Goal: Information Seeking & Learning: Find contact information

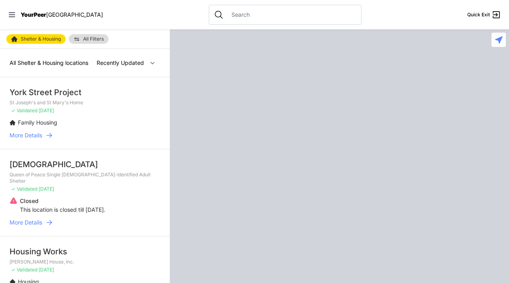
select select "recentlyUpdated"
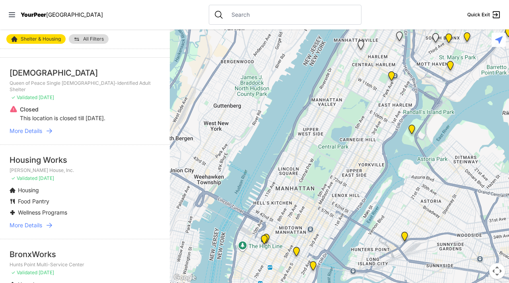
scroll to position [92, 0]
click at [33, 212] on li "Housing Works [PERSON_NAME] House, Inc. ✓ Validated [DATE] Housing Food Pantry …" at bounding box center [85, 191] width 170 height 94
click at [33, 221] on span "More Details" at bounding box center [26, 225] width 33 height 8
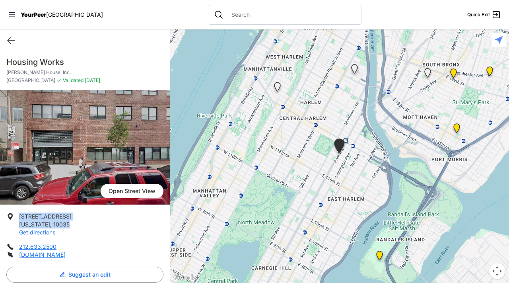
drag, startPoint x: 19, startPoint y: 216, endPoint x: 64, endPoint y: 225, distance: 45.9
click at [64, 225] on p "[STREET_ADDRESS][US_STATE] Get directions" at bounding box center [45, 224] width 53 height 24
copy p "[STREET_ADDRESS][US_STATE]"
select select "recentlyUpdated"
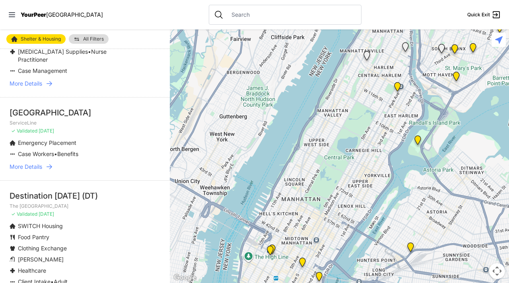
scroll to position [850, 0]
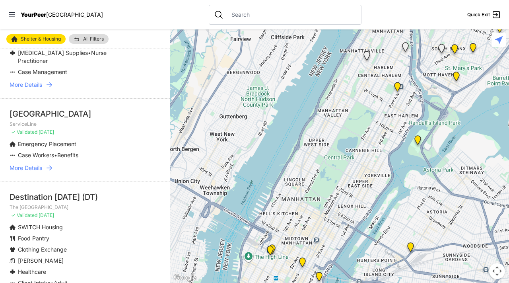
click at [31, 167] on span "More Details" at bounding box center [26, 168] width 33 height 8
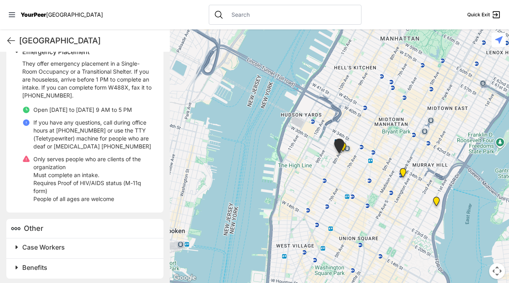
scroll to position [277, 0]
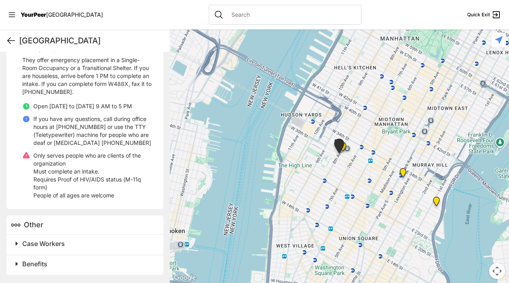
click at [12, 39] on icon at bounding box center [11, 41] width 10 height 10
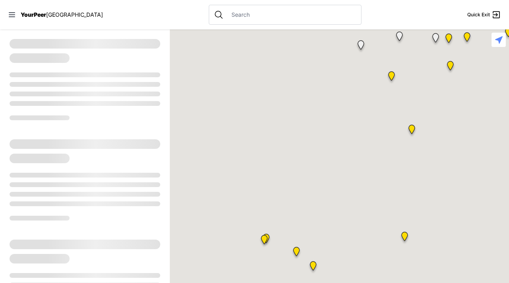
select select "recentlyUpdated"
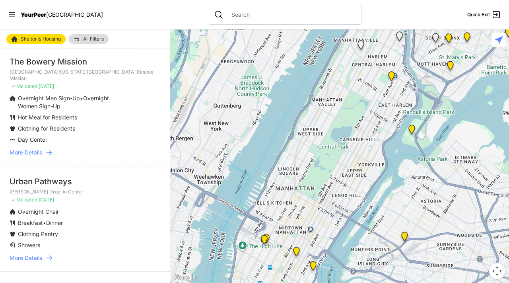
scroll to position [1883, 0]
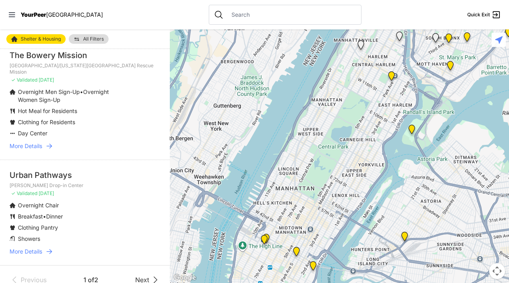
click at [39, 247] on span "More Details" at bounding box center [26, 251] width 33 height 8
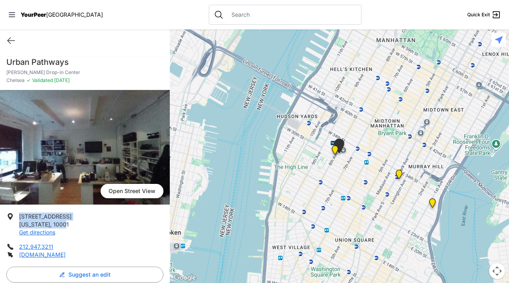
drag, startPoint x: 20, startPoint y: 216, endPoint x: 60, endPoint y: 225, distance: 41.5
click at [61, 225] on p "[STREET_ADDRESS][US_STATE] Get directions" at bounding box center [45, 224] width 53 height 24
copy p "[STREET_ADDRESS][US_STATE]"
